Goal: Task Accomplishment & Management: Use online tool/utility

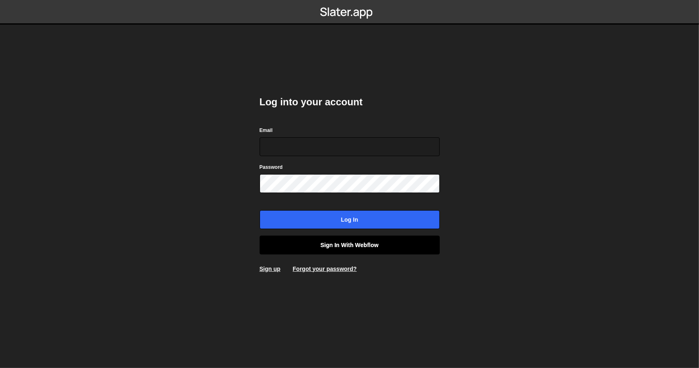
click at [357, 253] on link "Sign in with Webflow" at bounding box center [350, 245] width 180 height 19
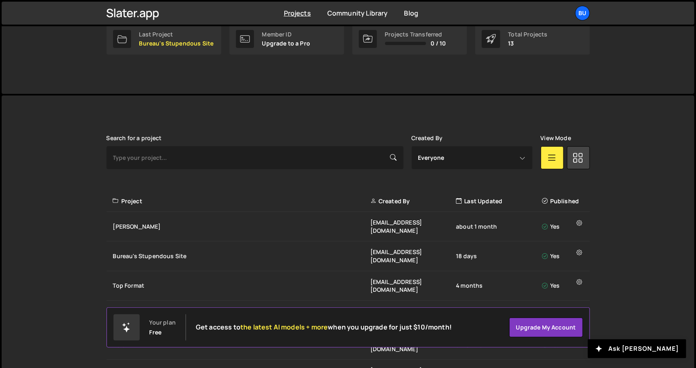
scroll to position [188, 0]
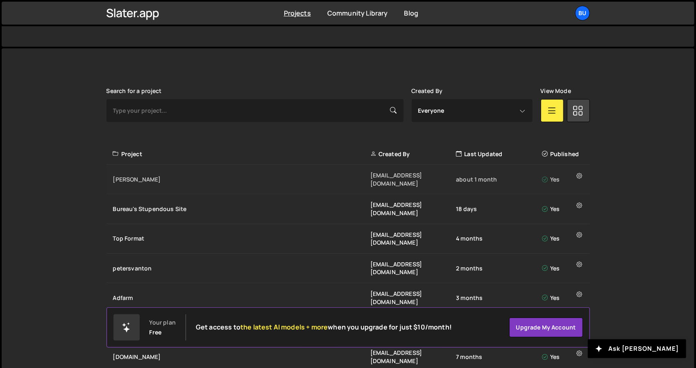
click at [229, 170] on div "Flink beheer@bureaubreekijzer.nl about 1 month Yes" at bounding box center [348, 180] width 483 height 30
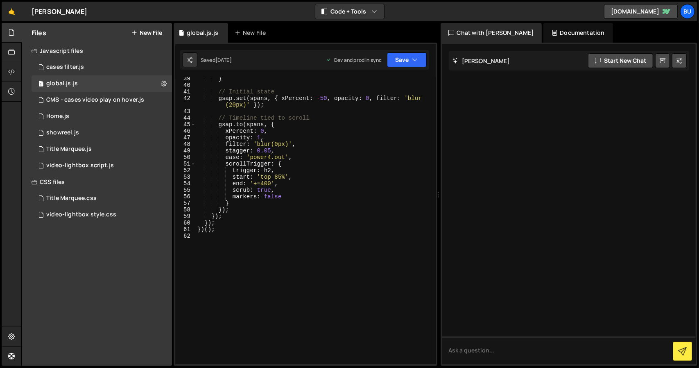
scroll to position [272, 0]
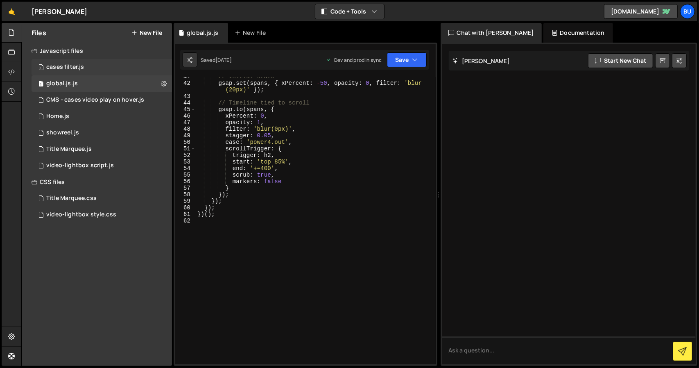
click at [101, 63] on div "1 cases filter.js 0" at bounding box center [102, 67] width 141 height 16
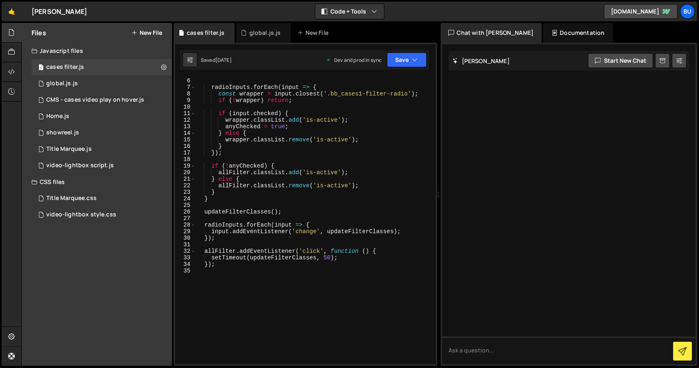
scroll to position [0, 0]
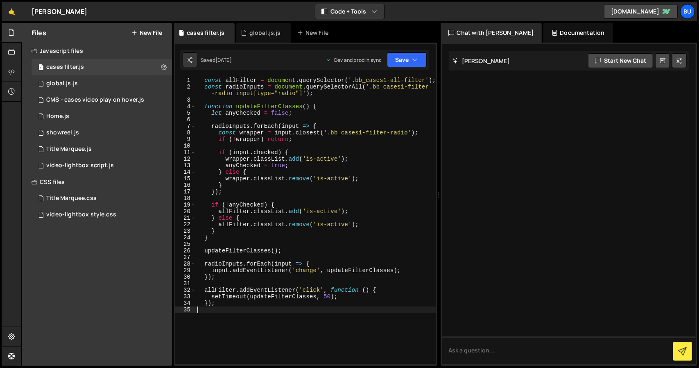
click at [263, 338] on div "const allFilter = document . querySelector ( '.bb_cases1-all-filter' ) ; const …" at bounding box center [316, 227] width 240 height 300
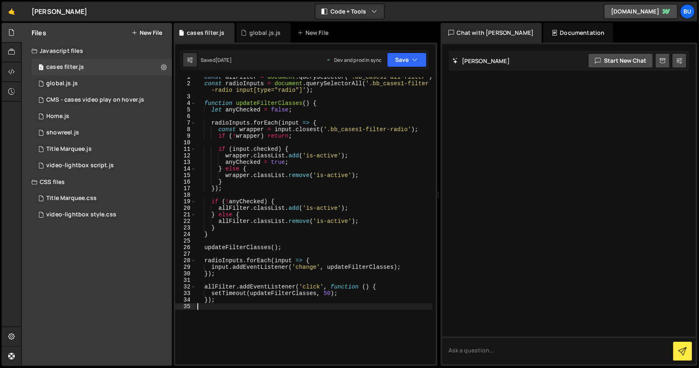
scroll to position [23, 0]
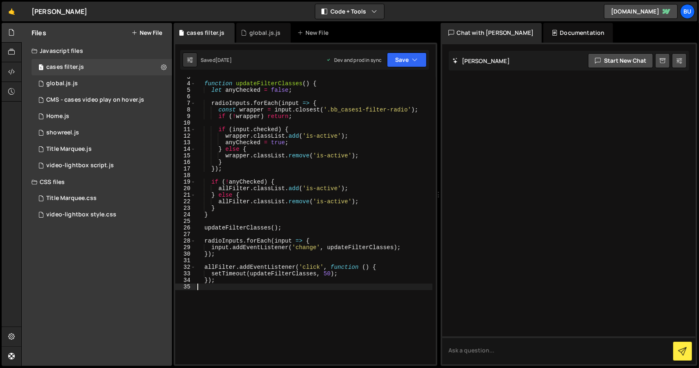
click at [139, 34] on button "New File" at bounding box center [147, 33] width 31 height 7
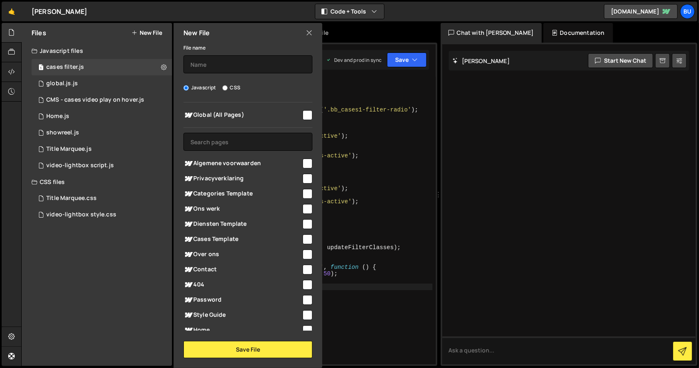
type textarea "}"
click at [342, 164] on div "function updateFilterClasses ( ) { let anyChecked = false ; radioInputs . forEa…" at bounding box center [314, 224] width 237 height 300
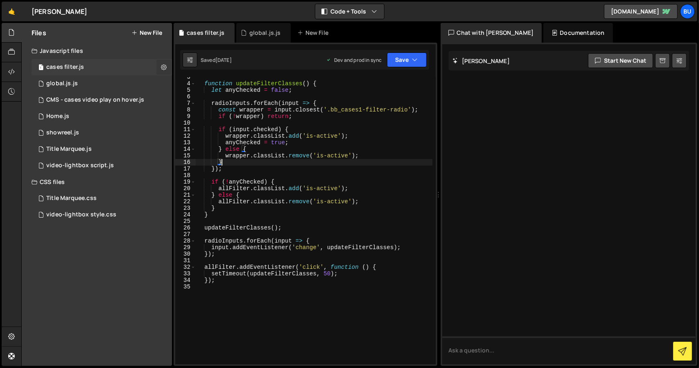
click at [162, 70] on icon at bounding box center [164, 67] width 6 height 8
type input "cases filter"
radio input "true"
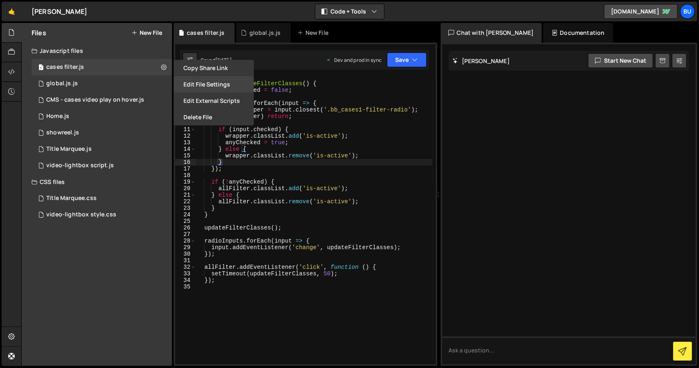
click at [193, 79] on button "Edit File Settings" at bounding box center [214, 84] width 80 height 16
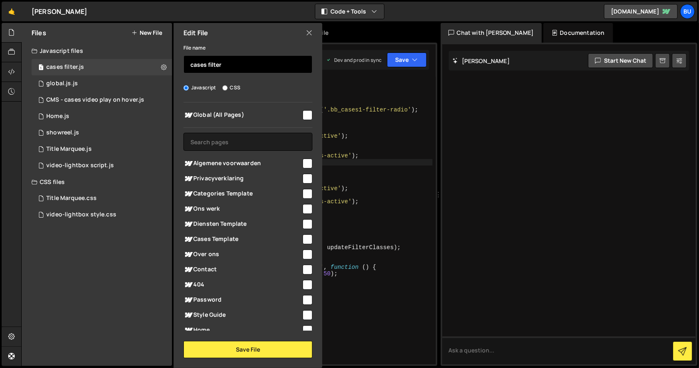
click at [238, 71] on input "cases filter" at bounding box center [248, 64] width 129 height 18
click at [193, 64] on input "cases overview" at bounding box center [248, 64] width 129 height 18
type input "Cases overview"
type textarea "if (!wrapper) return;"
click at [366, 116] on div "function updateFilterClasses ( ) { let anyChecked = false ; radioInputs . forEa…" at bounding box center [314, 224] width 237 height 300
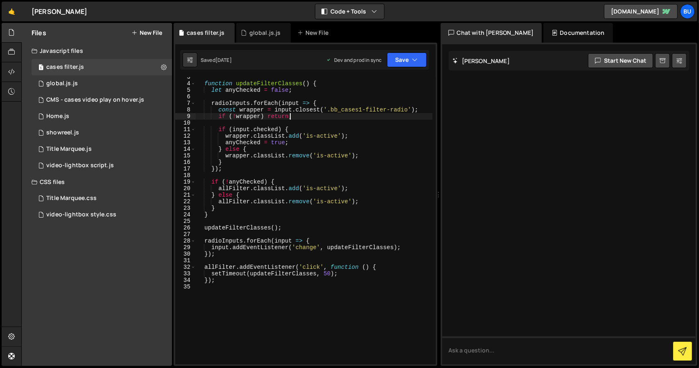
click at [226, 285] on div "function updateFilterClasses ( ) { let anyChecked = false ; radioInputs . forEa…" at bounding box center [314, 224] width 237 height 300
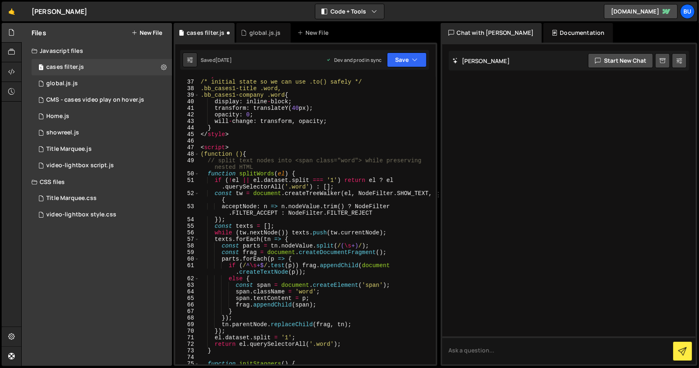
scroll to position [247, 0]
drag, startPoint x: 236, startPoint y: 147, endPoint x: 190, endPoint y: 148, distance: 46.7
click at [190, 148] on div "36 37 38 39 40 41 42 43 44 45 46 47 48 49 50 51 52 53 54 55 56 57 58 59 60 61 6…" at bounding box center [305, 220] width 261 height 287
type textarea "<script>"
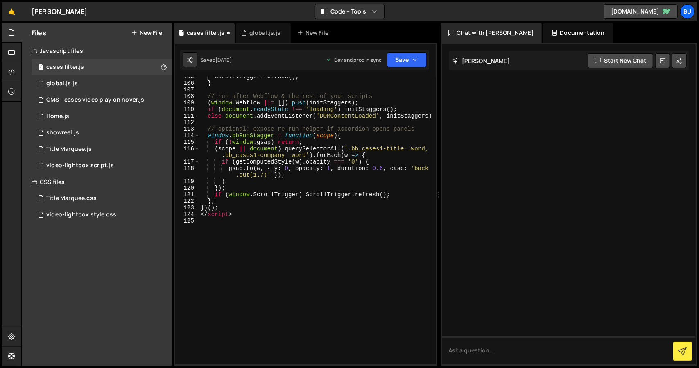
scroll to position [744, 0]
drag, startPoint x: 249, startPoint y: 218, endPoint x: 197, endPoint y: 216, distance: 52.1
click at [197, 216] on div "105 106 107 108 109 110 111 112 113 114 115 116 117 118 119 120 121 122 123 124…" at bounding box center [305, 220] width 261 height 287
type textarea "</script>"
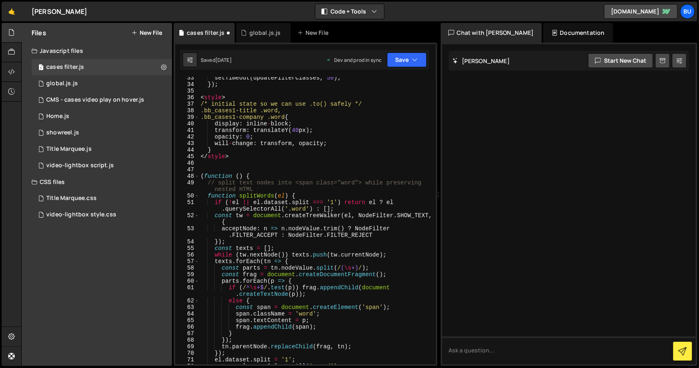
scroll to position [207, 0]
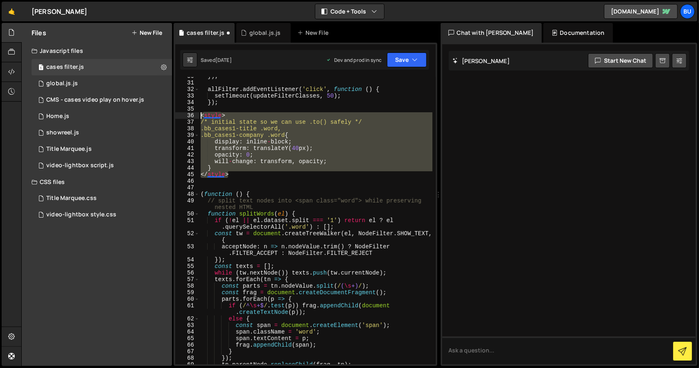
drag, startPoint x: 251, startPoint y: 177, endPoint x: 194, endPoint y: 115, distance: 83.5
click at [194, 115] on div "})(); 30 31 32 33 34 35 36 37 38 39 40 41 42 43 44 45 46 47 48 49 50 51 52 53 5…" at bounding box center [305, 220] width 261 height 287
type textarea "<style> /* initial state so we can use .to() safely */"
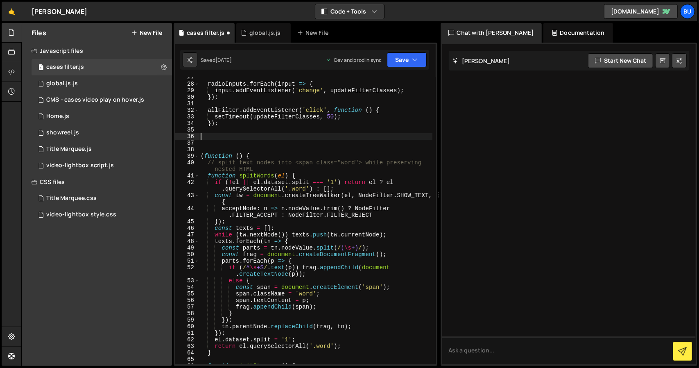
scroll to position [161, 0]
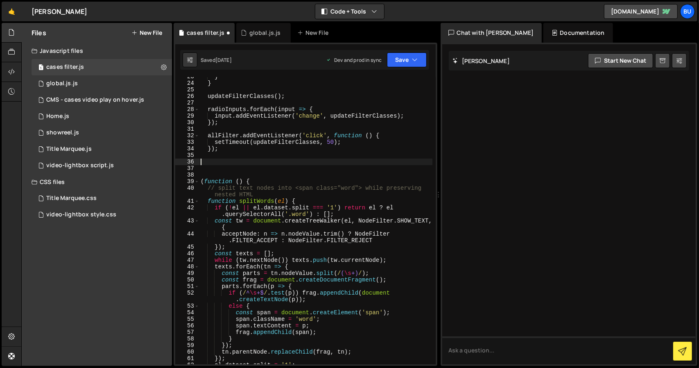
click at [146, 34] on button "New File" at bounding box center [147, 33] width 31 height 7
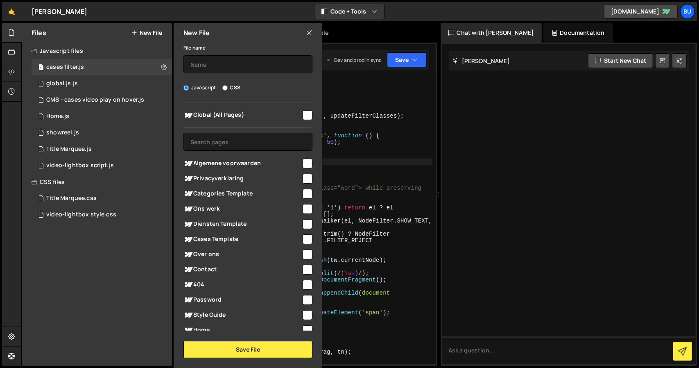
click at [44, 250] on div "Files New File Javascript files 1 cases filter.js 0 1 global.js.js 0 3 CMS - ca…" at bounding box center [97, 194] width 150 height 343
click at [226, 87] on input "CSS" at bounding box center [224, 87] width 5 height 5
radio input "true"
click at [229, 67] on input "text" at bounding box center [248, 64] width 129 height 18
type input "Cases"
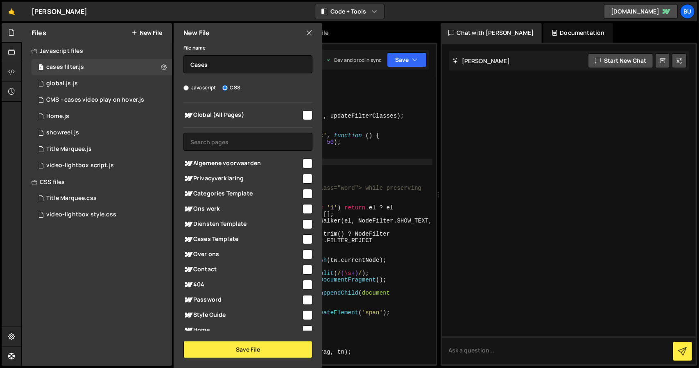
click at [305, 211] on input "checkbox" at bounding box center [308, 209] width 10 height 10
checkbox input "true"
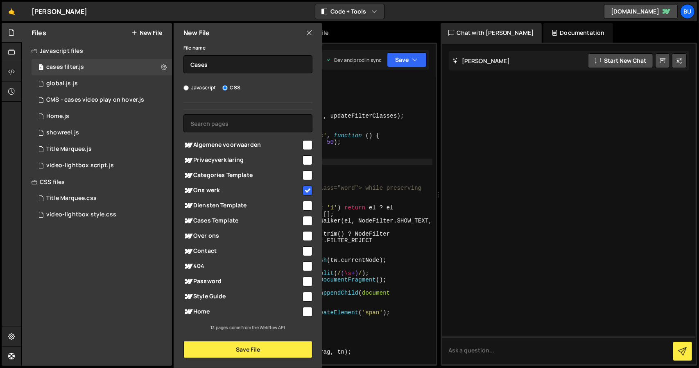
click at [306, 313] on input "checkbox" at bounding box center [308, 312] width 10 height 10
checkbox input "true"
click at [290, 347] on button "Save File" at bounding box center [248, 349] width 129 height 17
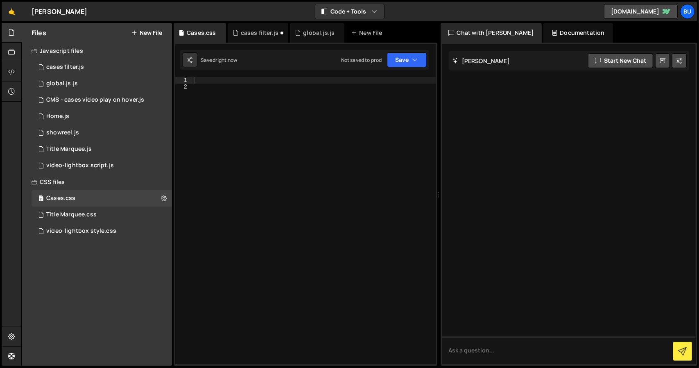
click at [275, 99] on div at bounding box center [314, 227] width 244 height 300
click at [277, 73] on div "41 42 43 44 45 46 47 48 49 50 51 52 53 54 55 56 57 58 59 60 61 62 // Initial st…" at bounding box center [306, 204] width 264 height 323
click at [276, 75] on div "41 42 43 44 45 46 47 48 49 50 51 52 53 54 55 56 57 58 59 60 61 62 // Initial st…" at bounding box center [306, 204] width 264 height 323
click at [276, 77] on div at bounding box center [314, 227] width 244 height 300
paste textarea "</style>"
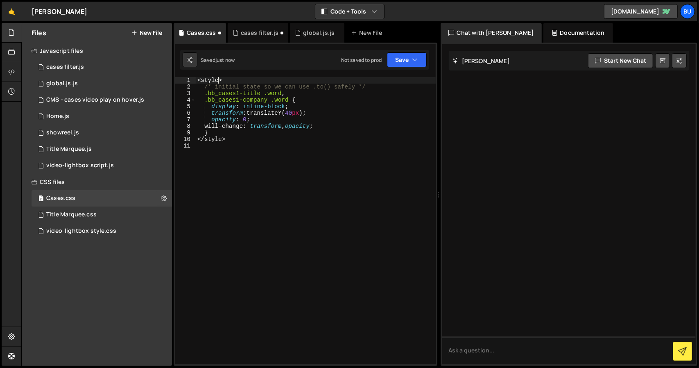
click at [218, 79] on div "< style > /* initial state so we can use .to() safely */ .bb_cases1-title .word…" at bounding box center [316, 227] width 240 height 300
type textarea "<style>"
drag, startPoint x: 227, startPoint y: 79, endPoint x: 169, endPoint y: 79, distance: 58.6
click at [169, 79] on div "Files New File Javascript files 2 cases filter.js 0 1 global.js.js 0 3 CMS - ca…" at bounding box center [360, 194] width 678 height 343
drag, startPoint x: 226, startPoint y: 142, endPoint x: 194, endPoint y: 143, distance: 32.0
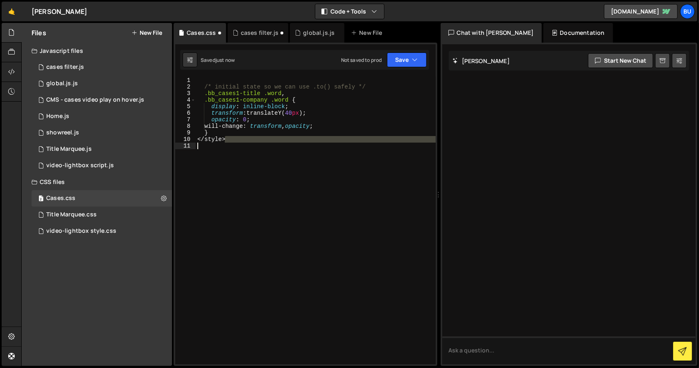
click at [194, 143] on div "1 2 3 4 5 6 7 8 9 10 11 /* initial state so we can use .to() safely */ .bb_case…" at bounding box center [305, 220] width 261 height 287
type textarea "<"
type textarea "}"
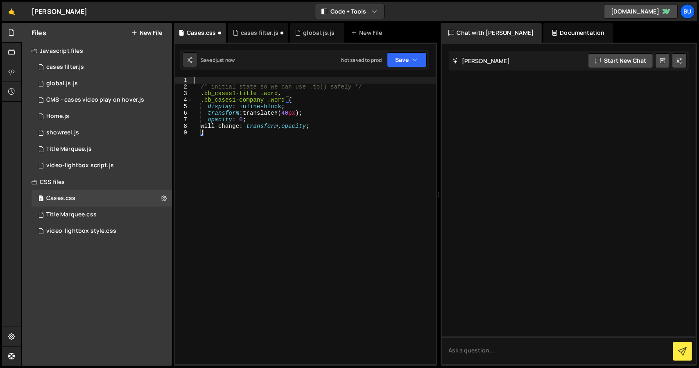
click at [245, 77] on div "/* initial state so we can use .to() safely */ .bb_cases1-title .word , .bb_cas…" at bounding box center [314, 227] width 244 height 300
type textarea "/* initial state so we can use .to() safely */"
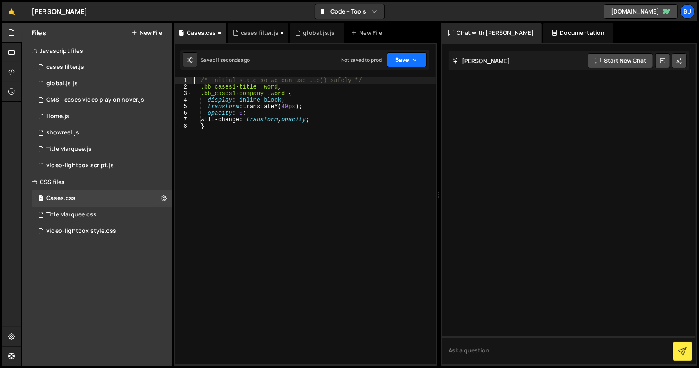
click at [399, 57] on button "Save" at bounding box center [407, 59] width 40 height 15
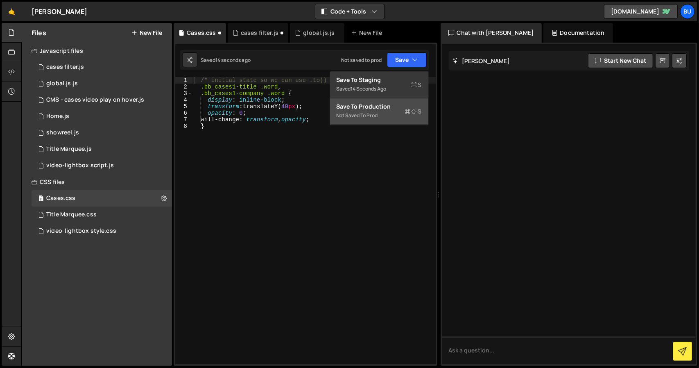
click at [370, 106] on div "Save to Production S" at bounding box center [379, 106] width 85 height 8
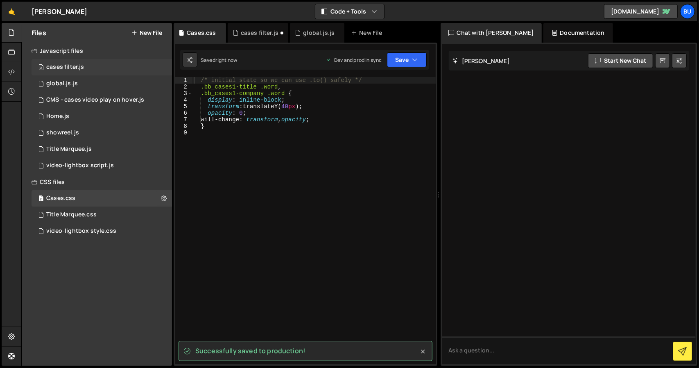
click at [161, 67] on div "2 cases filter.js 0" at bounding box center [102, 67] width 141 height 16
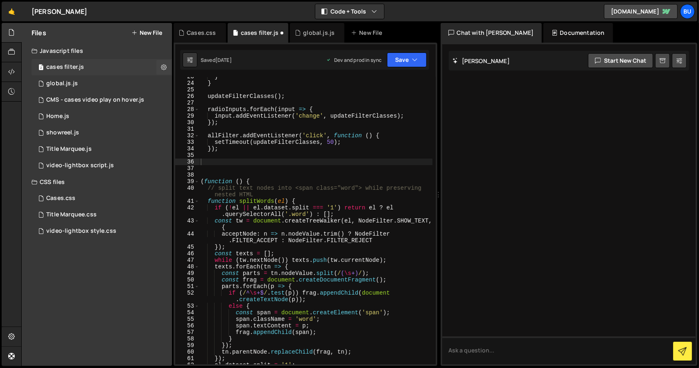
click at [161, 67] on icon at bounding box center [164, 67] width 6 height 8
type input "cases filter"
radio input "true"
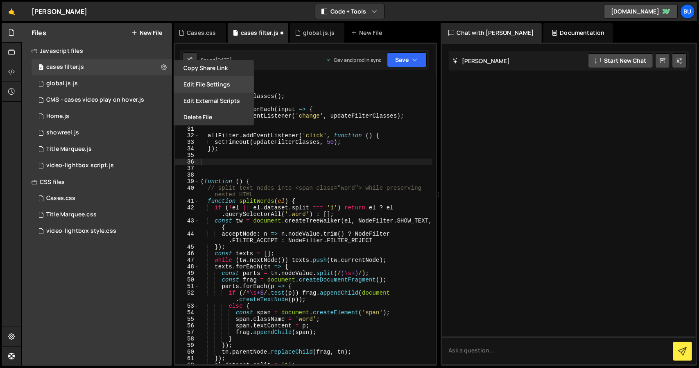
click at [200, 80] on button "Edit File Settings" at bounding box center [214, 84] width 80 height 16
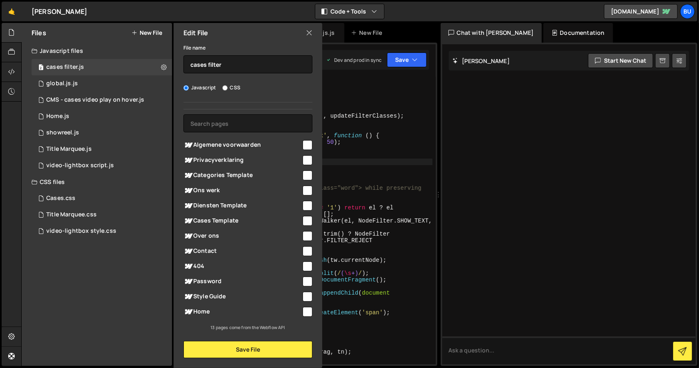
click at [303, 316] on input "checkbox" at bounding box center [308, 312] width 10 height 10
checkbox input "true"
click at [304, 190] on input "checkbox" at bounding box center [308, 191] width 10 height 10
checkbox input "true"
click at [270, 354] on button "Save File" at bounding box center [248, 349] width 129 height 17
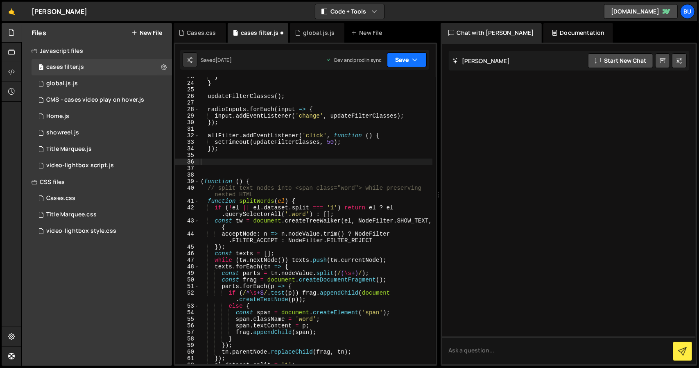
click at [411, 56] on button "Save" at bounding box center [407, 59] width 40 height 15
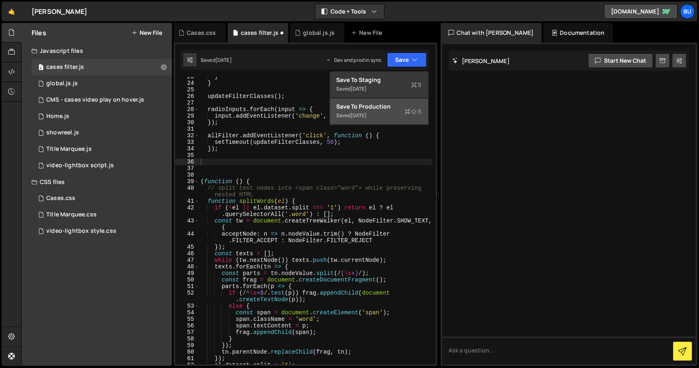
click at [385, 111] on div "Saved 3 weeks ago" at bounding box center [379, 116] width 85 height 10
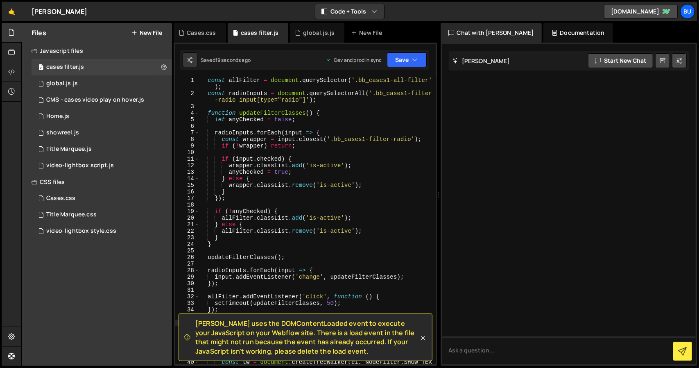
scroll to position [0, 0]
type textarea "if (!anyChecked) {"
click at [401, 213] on div "const allFilter = document . querySelector ( '.bb_cases1-all-filter' ) ; const …" at bounding box center [316, 233] width 234 height 313
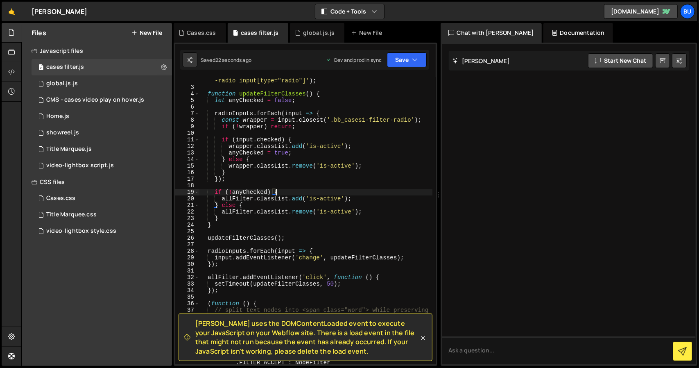
scroll to position [20, 0]
click at [96, 197] on div "2 Cases.css 0" at bounding box center [102, 198] width 141 height 16
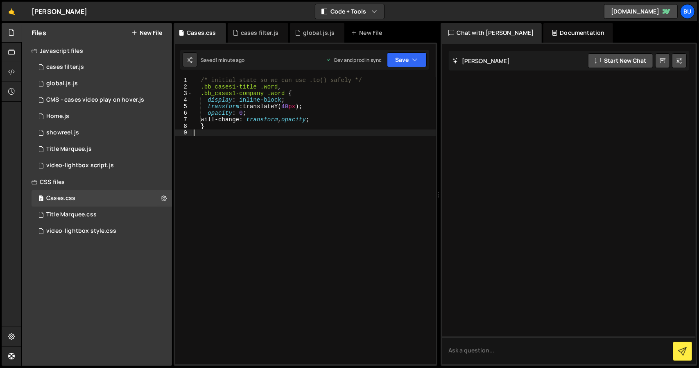
click at [280, 132] on div "/* initial state so we can use .to() safely */ .bb_cases1-title .word , .bb_cas…" at bounding box center [314, 227] width 244 height 300
paste textarea "</style>"
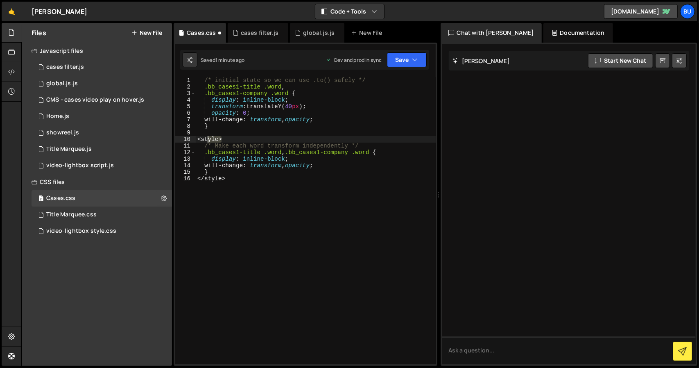
drag, startPoint x: 216, startPoint y: 140, endPoint x: 203, endPoint y: 141, distance: 12.7
click at [203, 141] on div "/* initial state so we can use .to() safely */ .bb_cases1-title .word , .bb_cas…" at bounding box center [316, 227] width 240 height 300
type textarea "<"
drag, startPoint x: 237, startPoint y: 177, endPoint x: 198, endPoint y: 177, distance: 39.3
click at [198, 177] on div "/* initial state so we can use .to() safely */ .bb_cases1-title .word , .bb_cas…" at bounding box center [316, 227] width 240 height 300
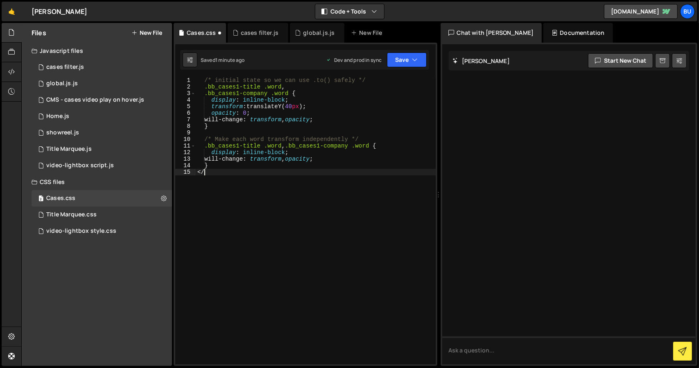
type textarea "<"
click at [210, 212] on div "/* initial state so we can use .to() safely */ .bb_cases1-title .word , .bb_cas…" at bounding box center [316, 227] width 240 height 300
type textarea "}"
click at [400, 68] on div "Saved 1 minute ago Dev and prod in sync Upgrade to Edit Save Save to Staging S …" at bounding box center [304, 60] width 249 height 20
click at [409, 61] on button "Save" at bounding box center [407, 59] width 40 height 15
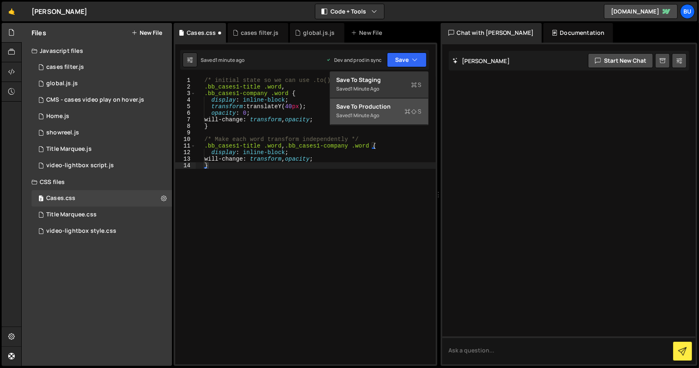
click at [371, 107] on div "Save to Production S" at bounding box center [379, 106] width 85 height 8
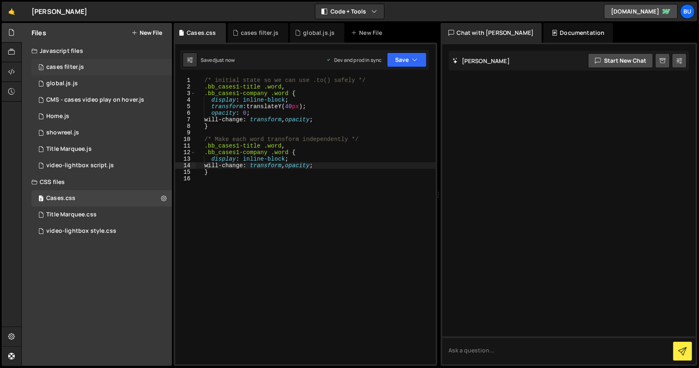
click at [104, 64] on div "2 cases filter.js 0" at bounding box center [102, 67] width 141 height 16
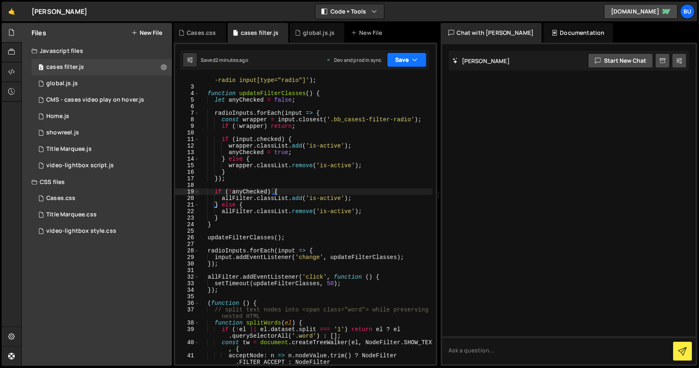
click at [411, 58] on button "Save" at bounding box center [407, 59] width 40 height 15
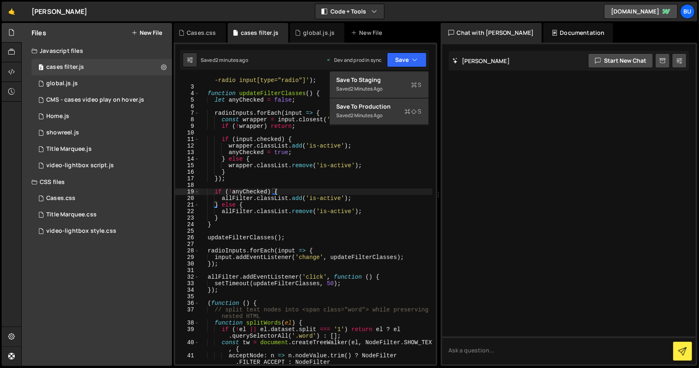
type textarea "updateFilterClasses();"
click at [298, 234] on div "const radioInputs = document . querySelectorAll ( '.bb_cases1-filter -radio inp…" at bounding box center [316, 223] width 234 height 307
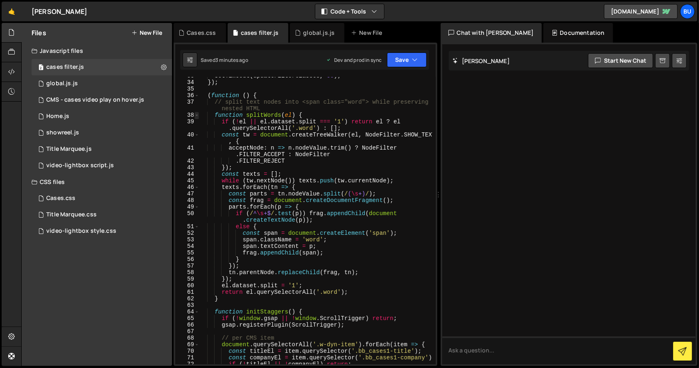
scroll to position [227, 0]
click at [162, 61] on button at bounding box center [164, 67] width 15 height 15
type input "cases filter"
radio input "true"
checkbox input "true"
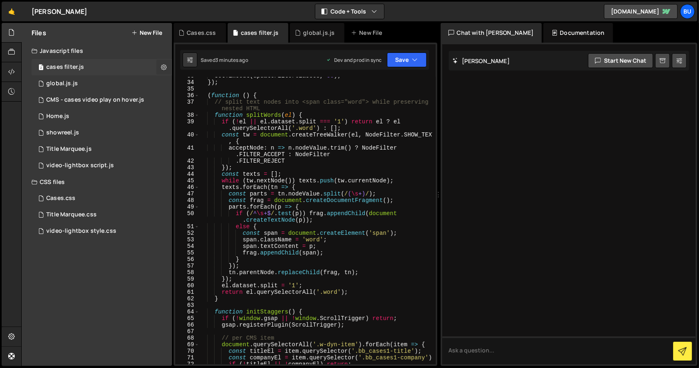
checkbox input "true"
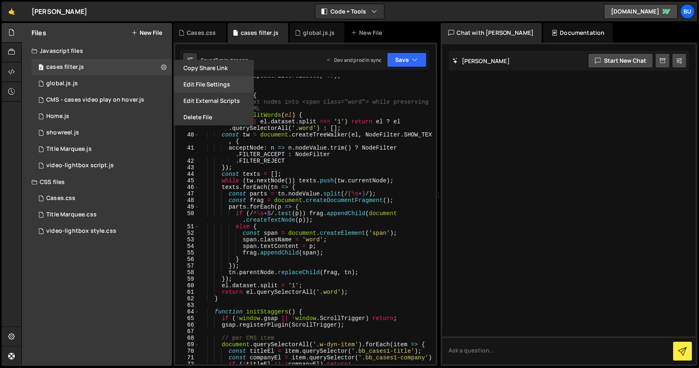
click at [205, 80] on button "Edit File Settings" at bounding box center [214, 84] width 80 height 16
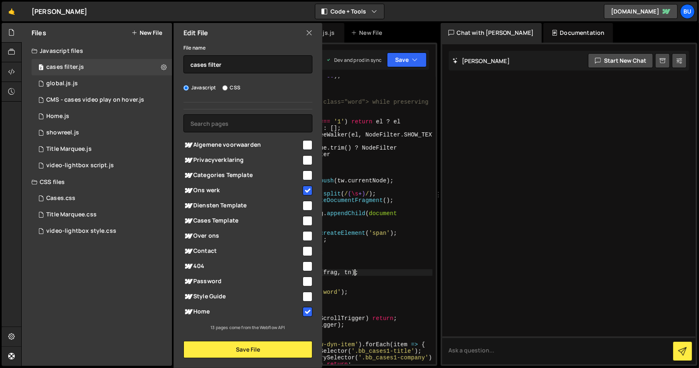
click at [365, 272] on div "setTimeout ( updateFilterClasses , 50 ) ; }) ; ( function ( ) { // split text n…" at bounding box center [316, 223] width 234 height 300
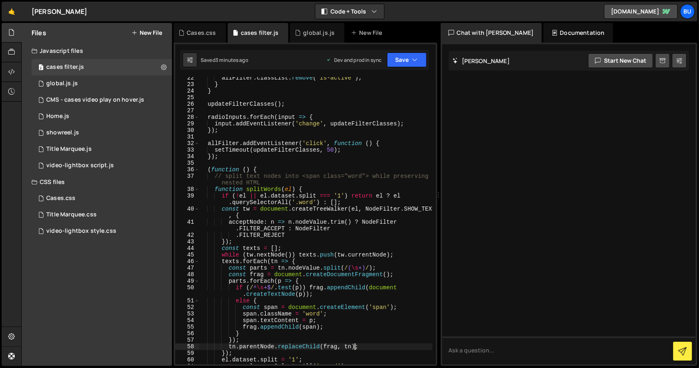
type textarea "}; })();"
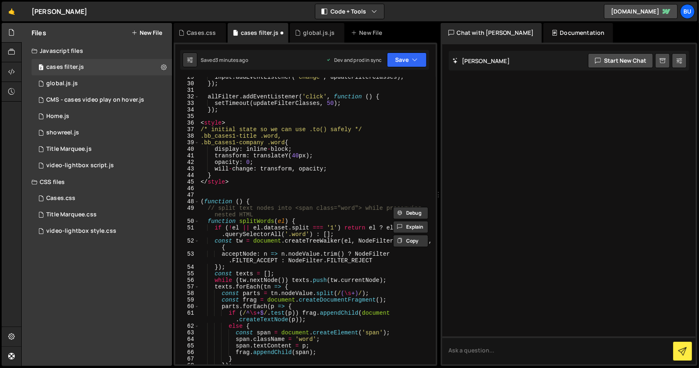
scroll to position [0, 0]
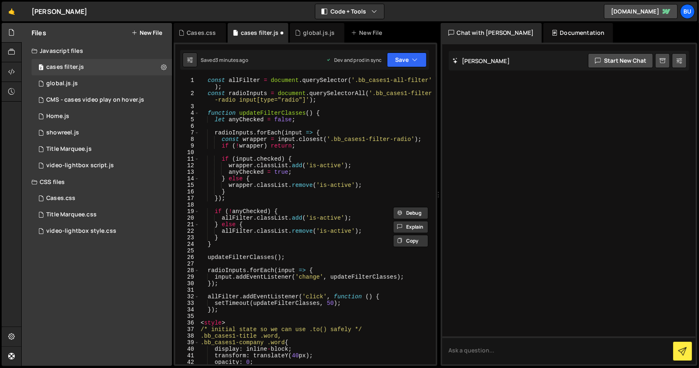
type textarea "<script>"
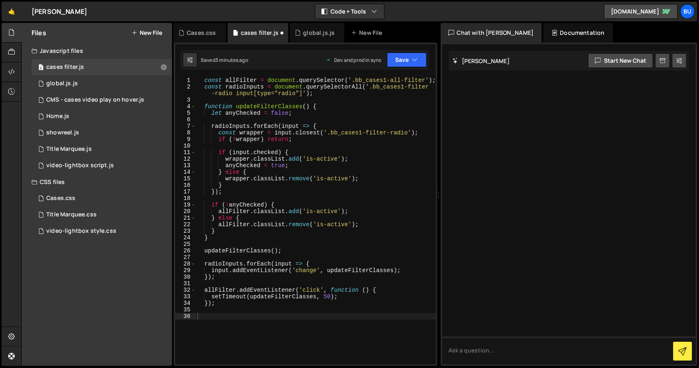
click at [149, 33] on button "New File" at bounding box center [147, 33] width 31 height 7
